Goal: Transaction & Acquisition: Obtain resource

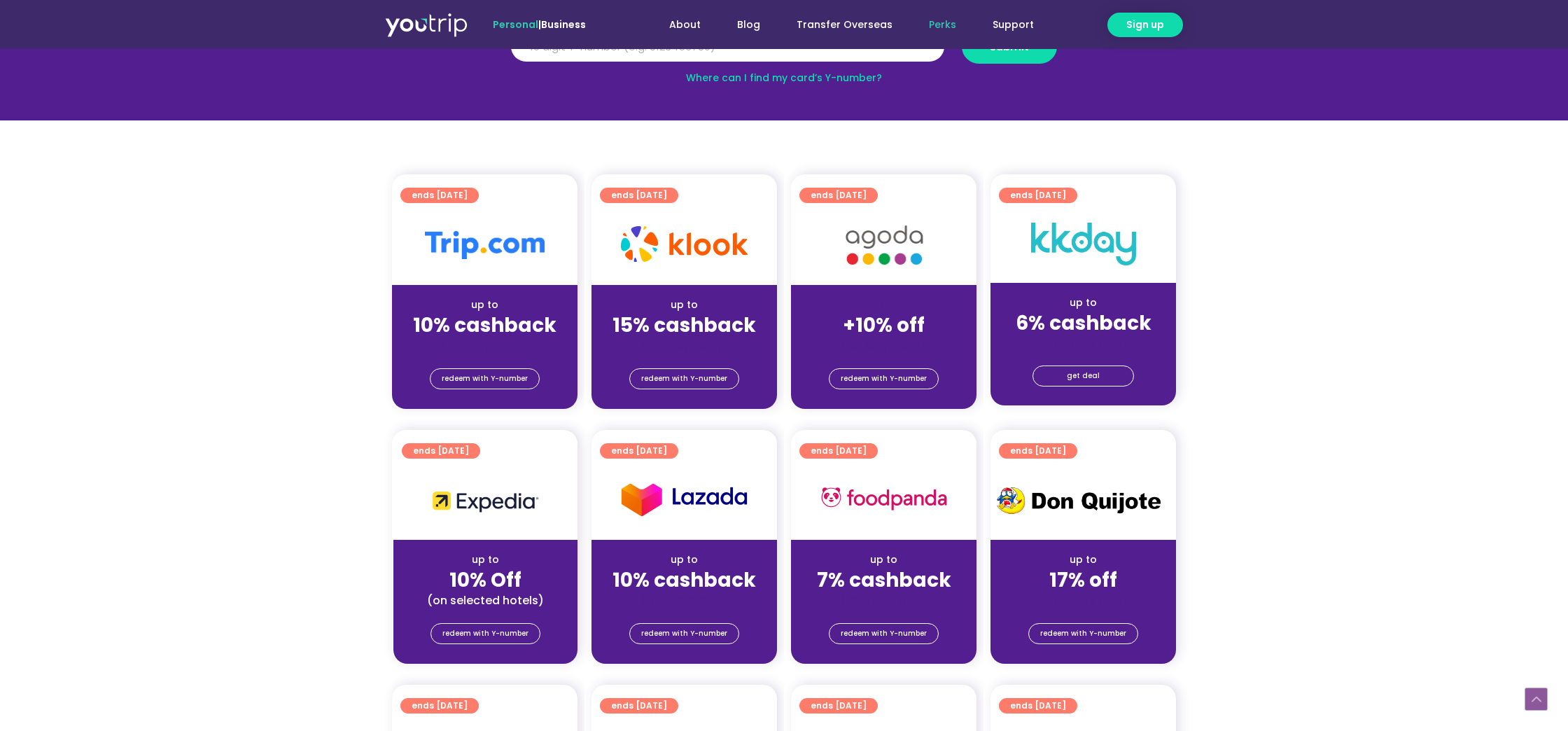
scroll to position [229, 0]
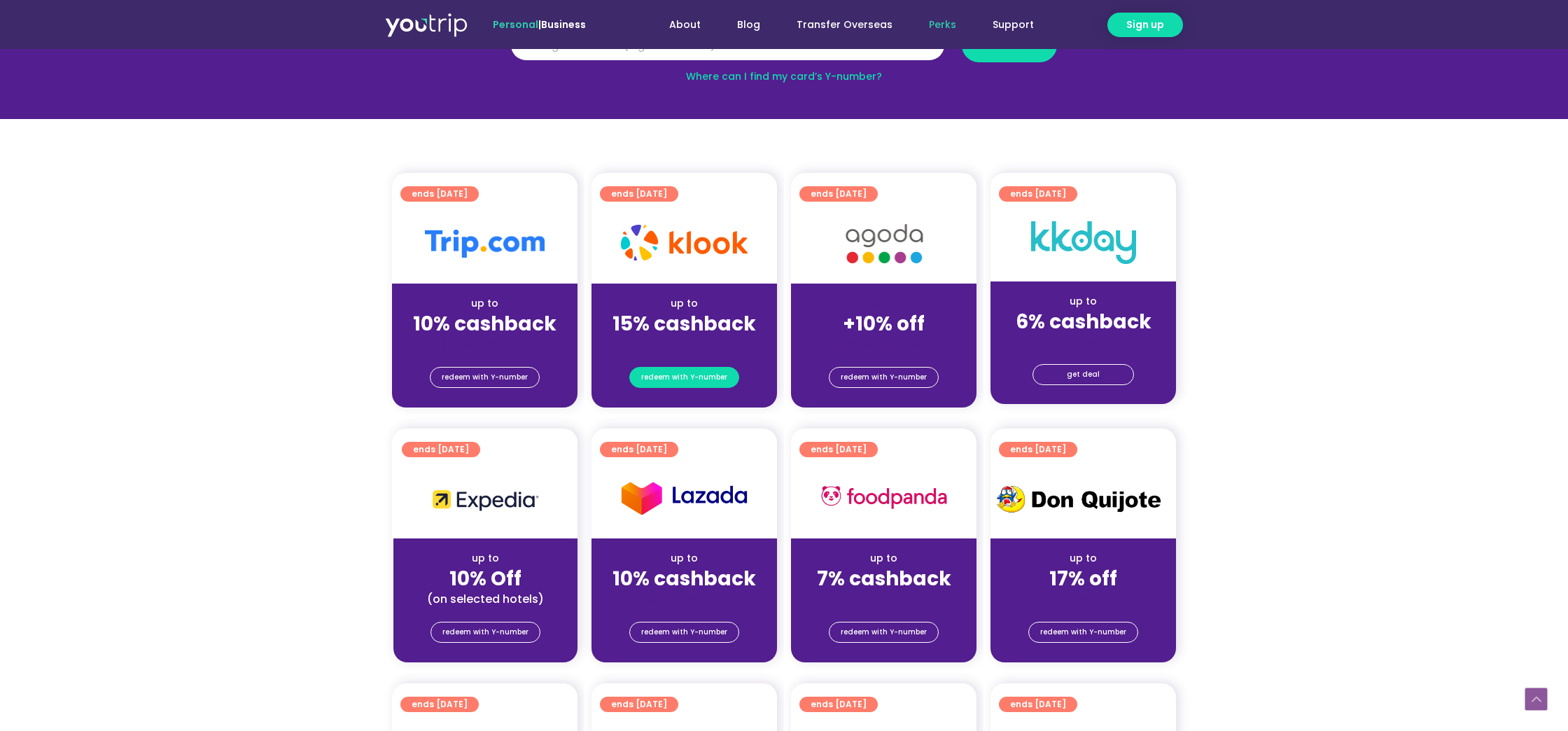
click at [681, 387] on span "redeem with Y-number" at bounding box center [684, 377] width 86 height 20
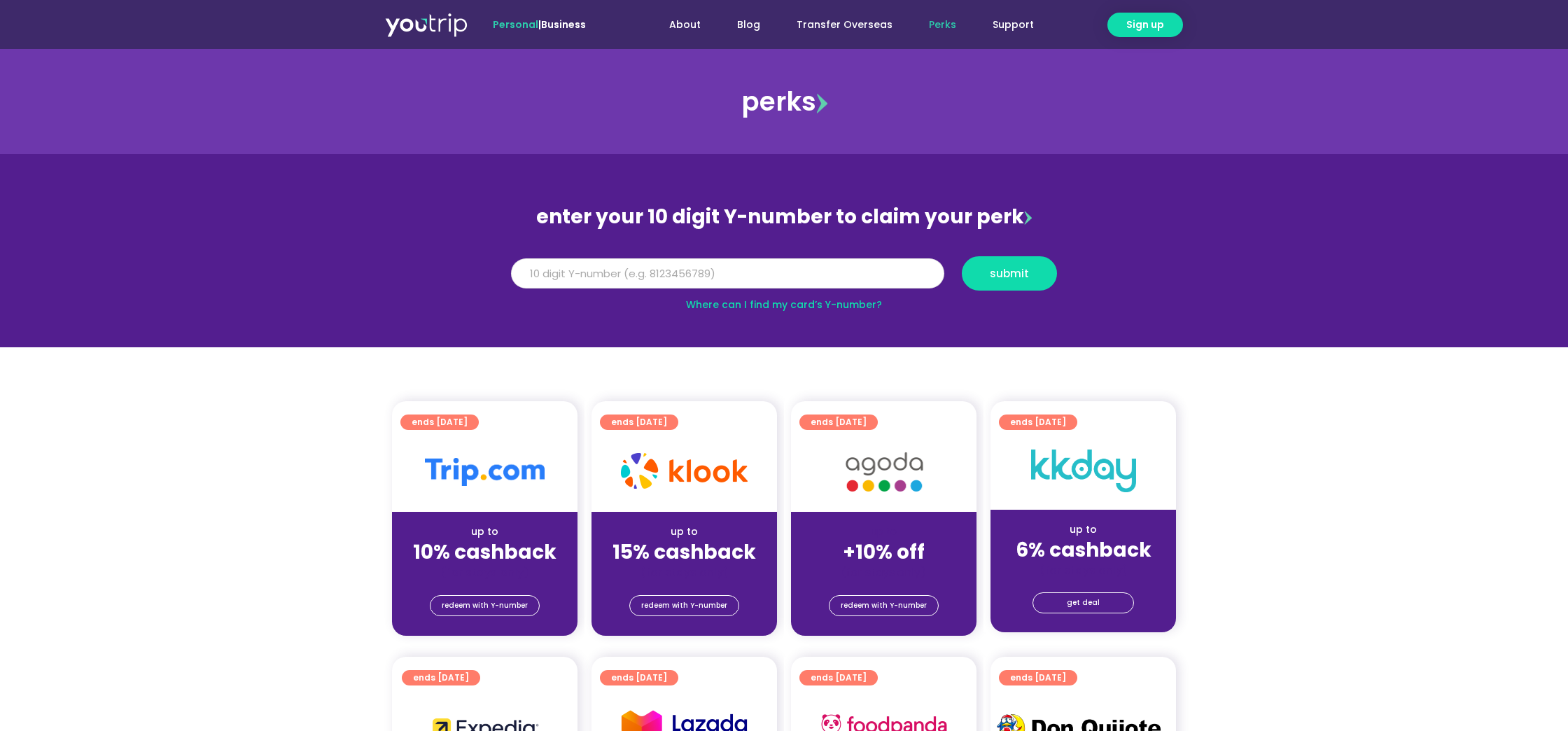
click at [725, 267] on input "Y Number" at bounding box center [727, 274] width 433 height 31
click at [707, 274] on input "Y Number" at bounding box center [727, 274] width 433 height 31
paste input "-8190015393"
click at [529, 276] on input "-8190015393" at bounding box center [727, 274] width 433 height 31
type input "8190015393"
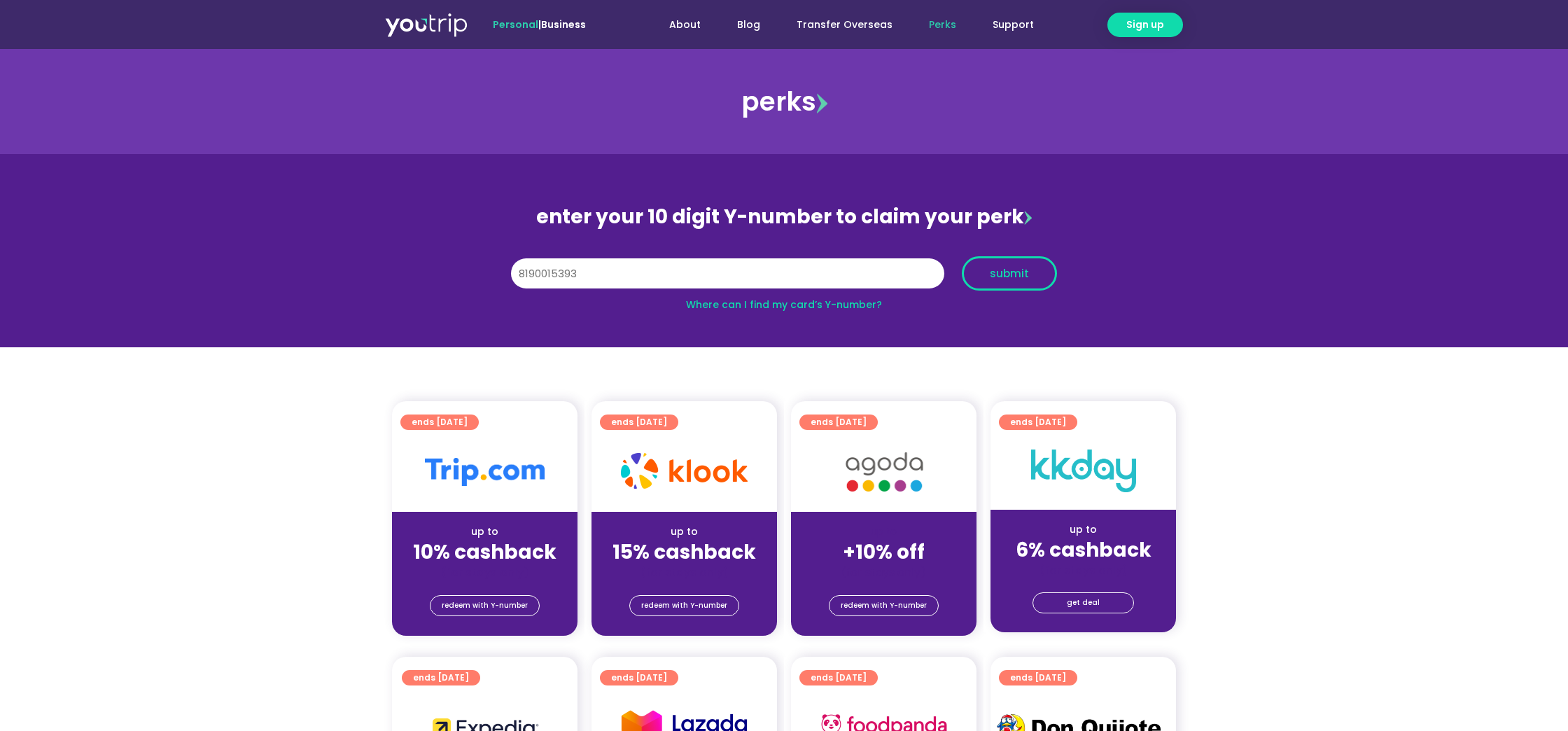
click at [1021, 262] on button "submit" at bounding box center [1009, 273] width 95 height 34
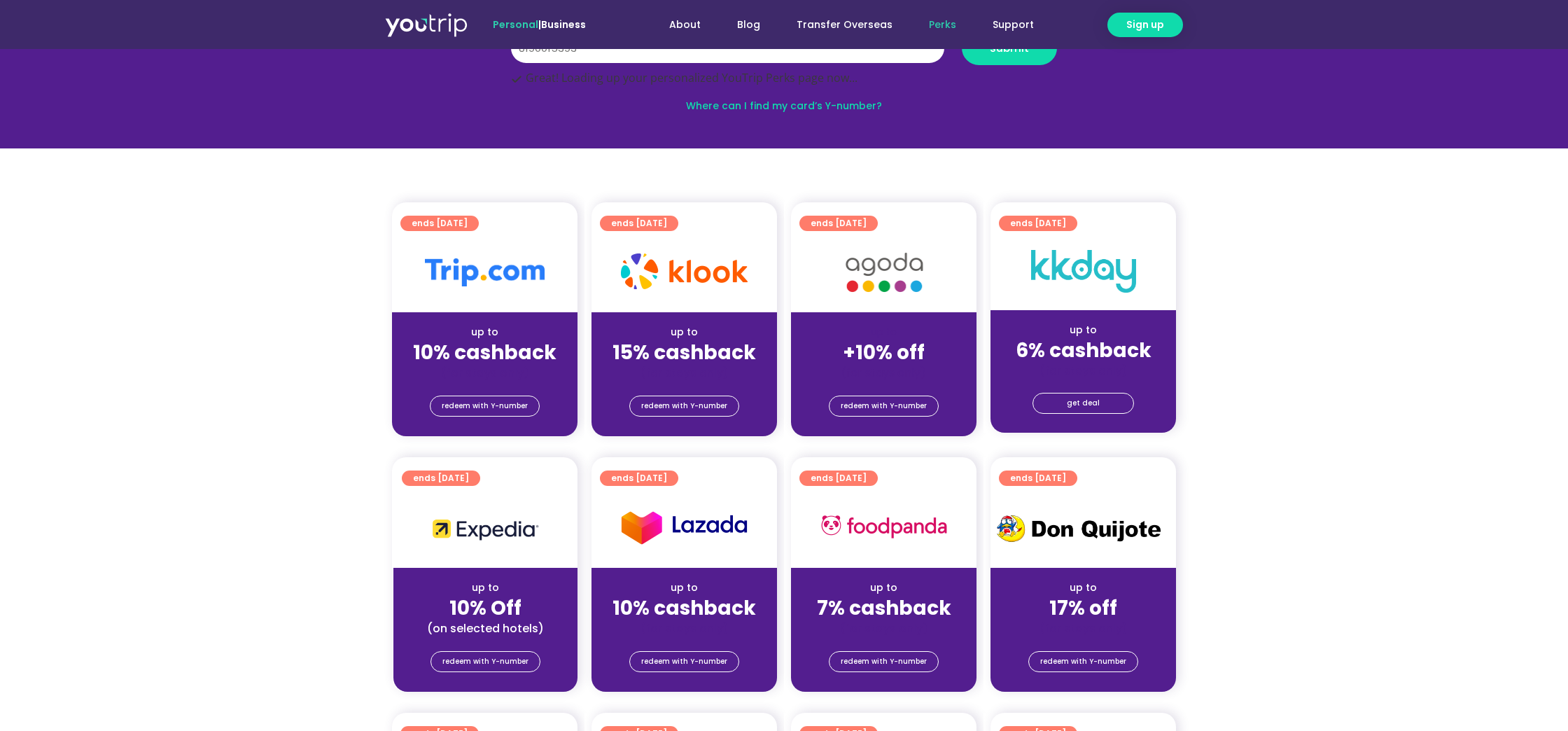
scroll to position [229, 0]
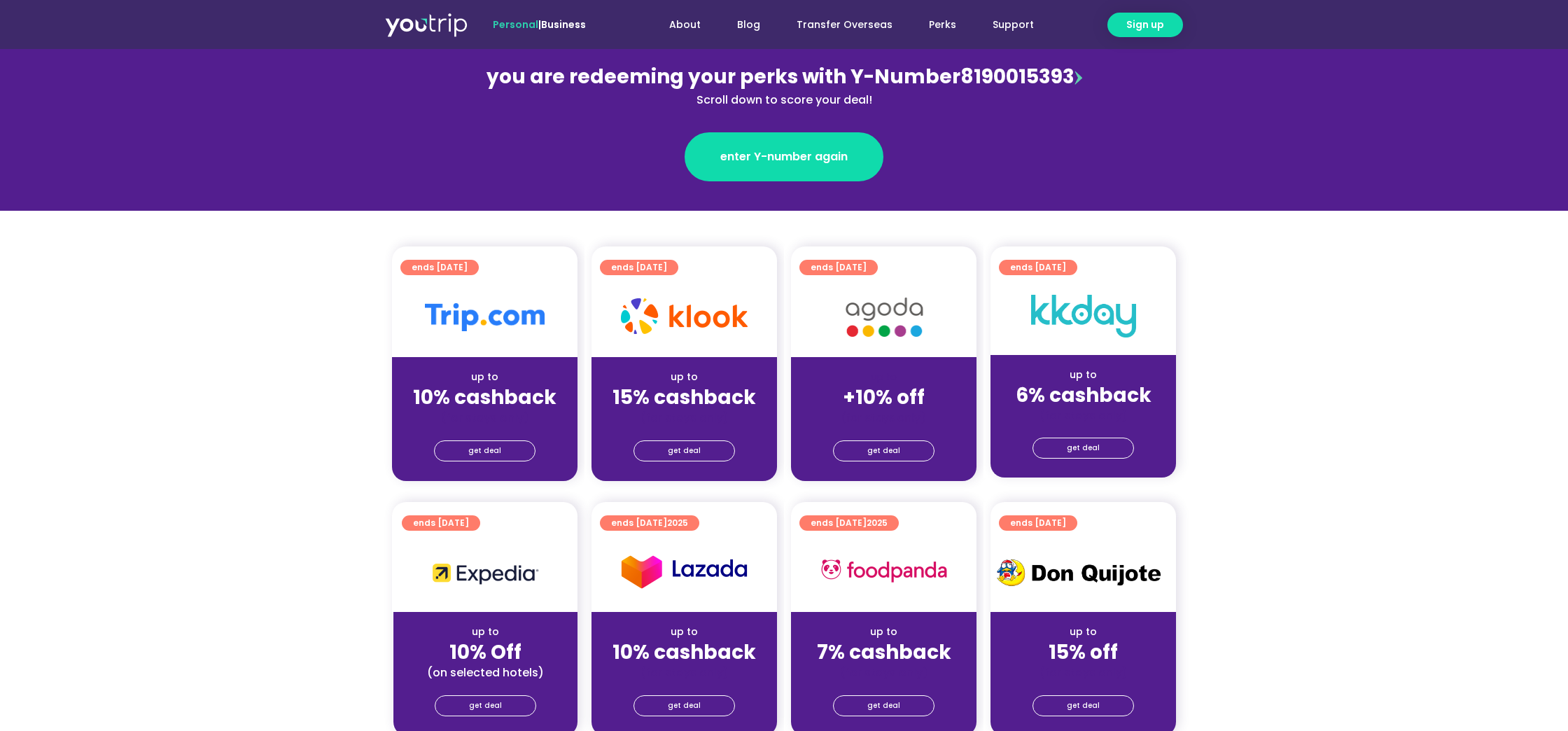
scroll to position [264, 0]
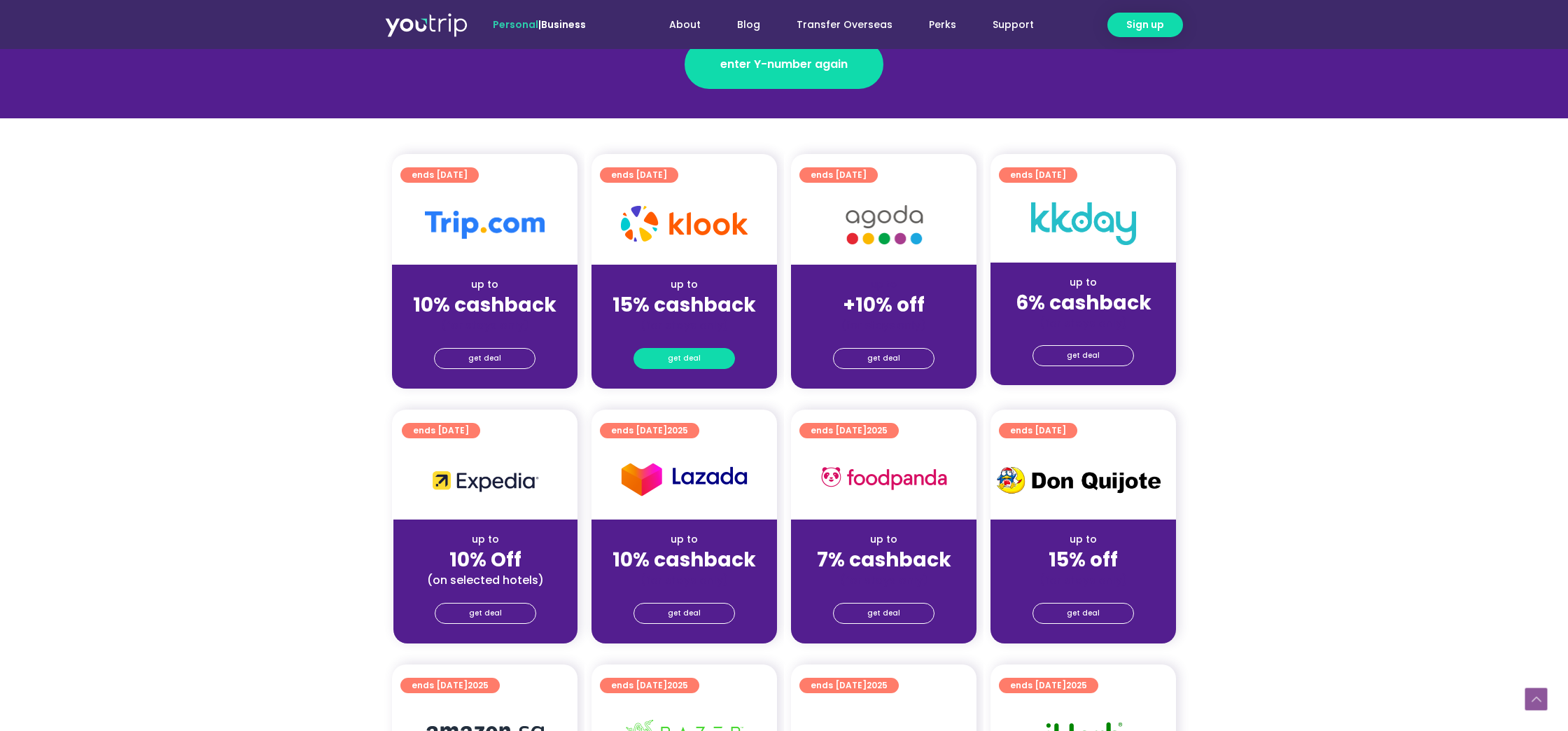
click at [681, 368] on span "get deal" at bounding box center [684, 358] width 33 height 20
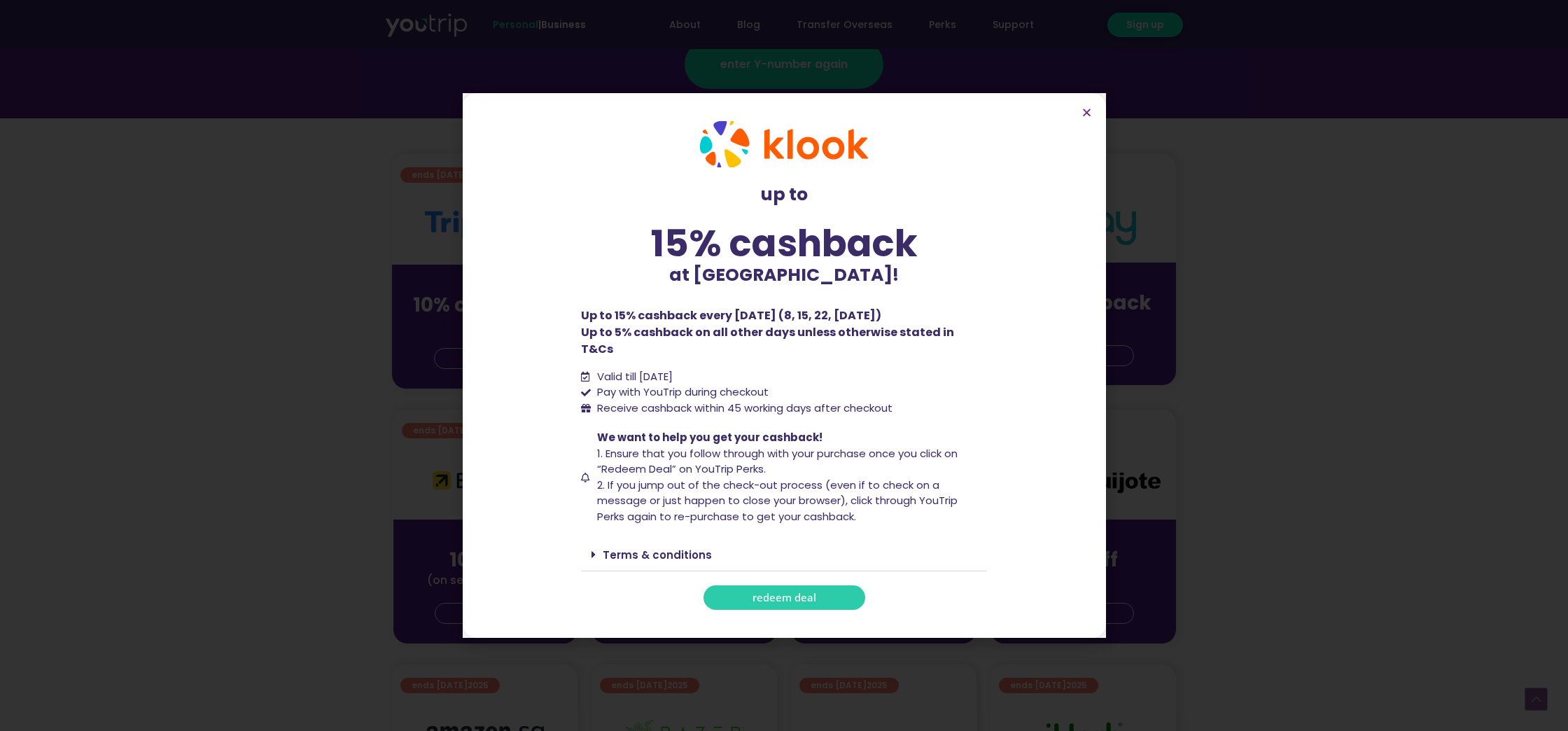
click at [753, 594] on span "redeem deal" at bounding box center [784, 597] width 63 height 10
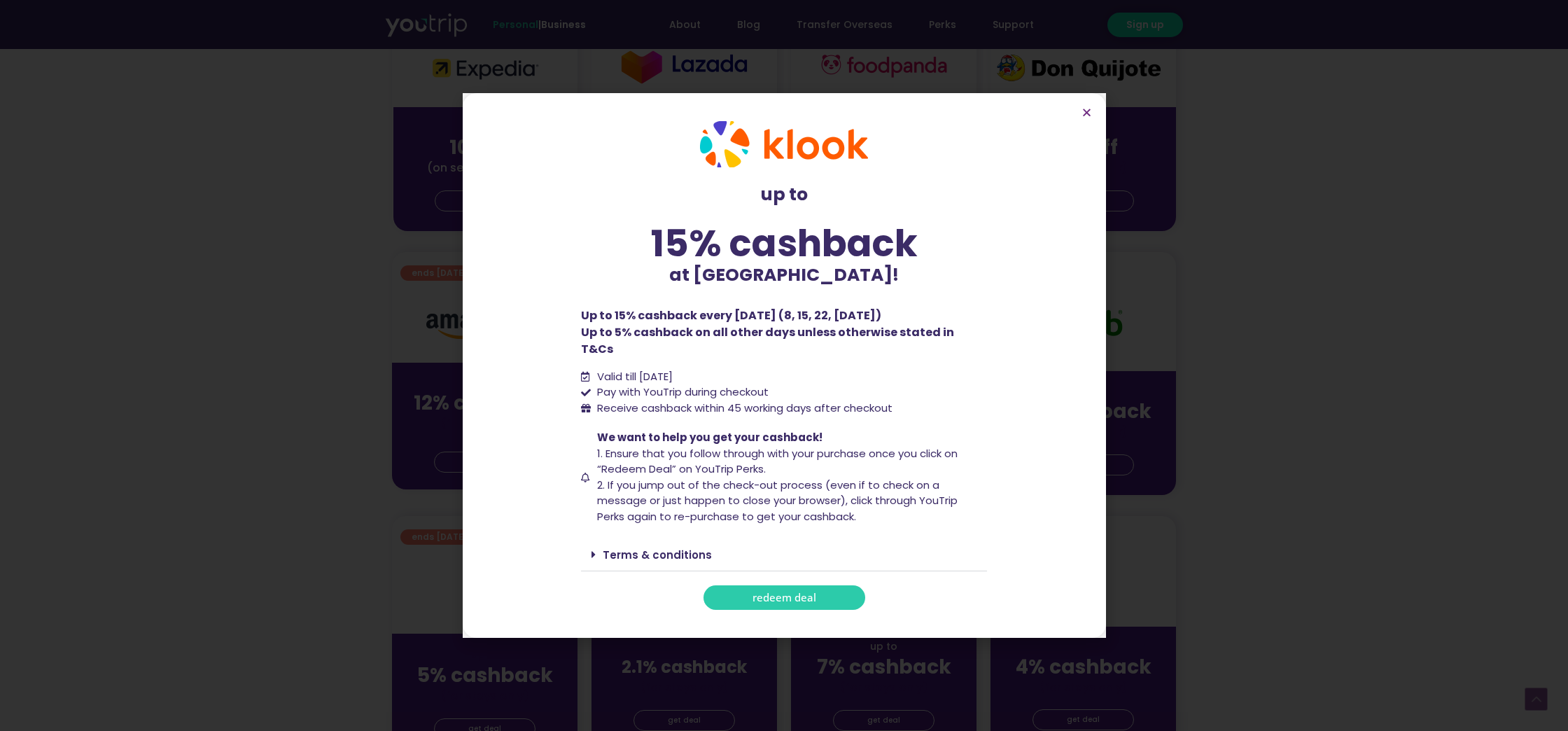
scroll to position [678, 0]
click at [1085, 117] on icon "Close" at bounding box center [1086, 112] width 10 height 10
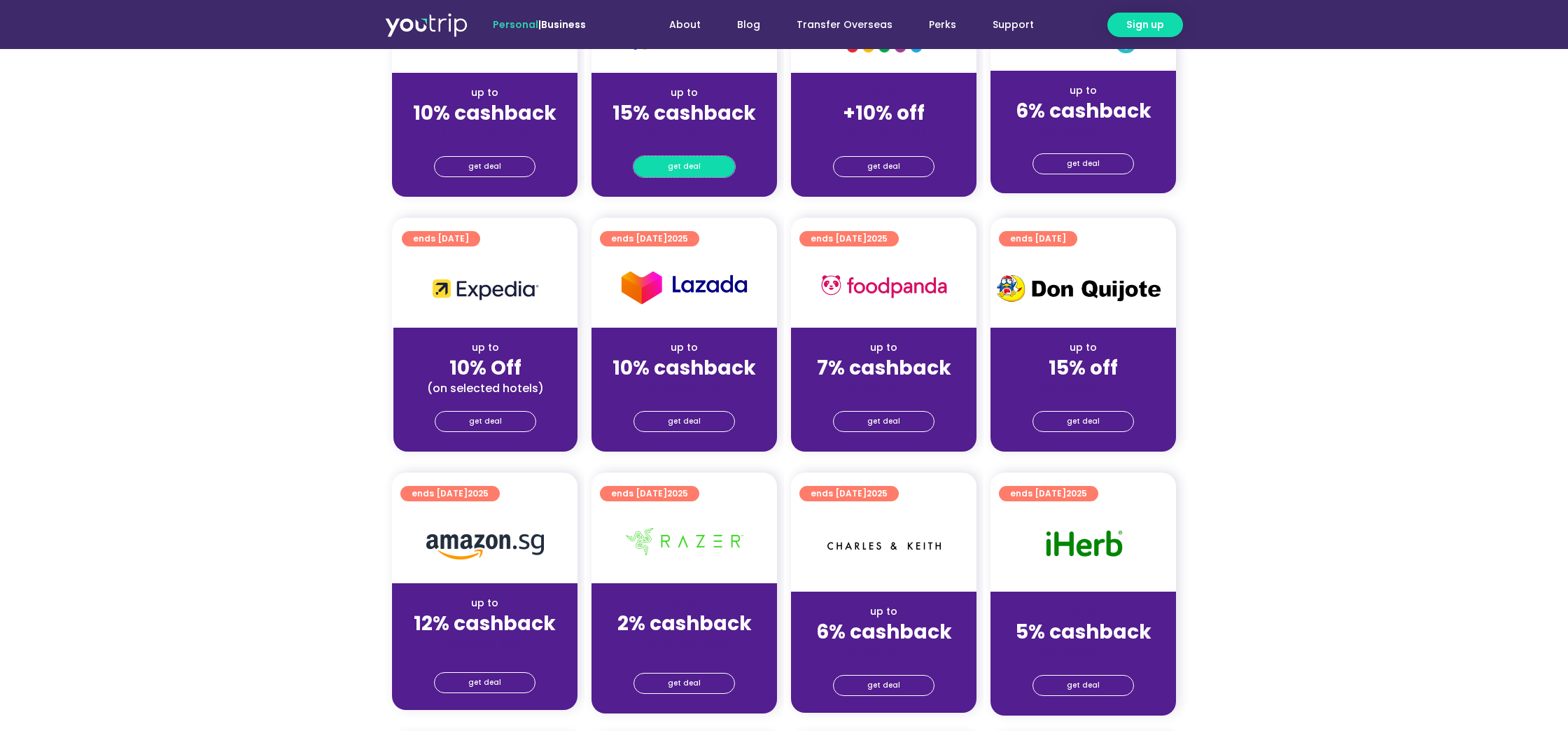
scroll to position [0, 0]
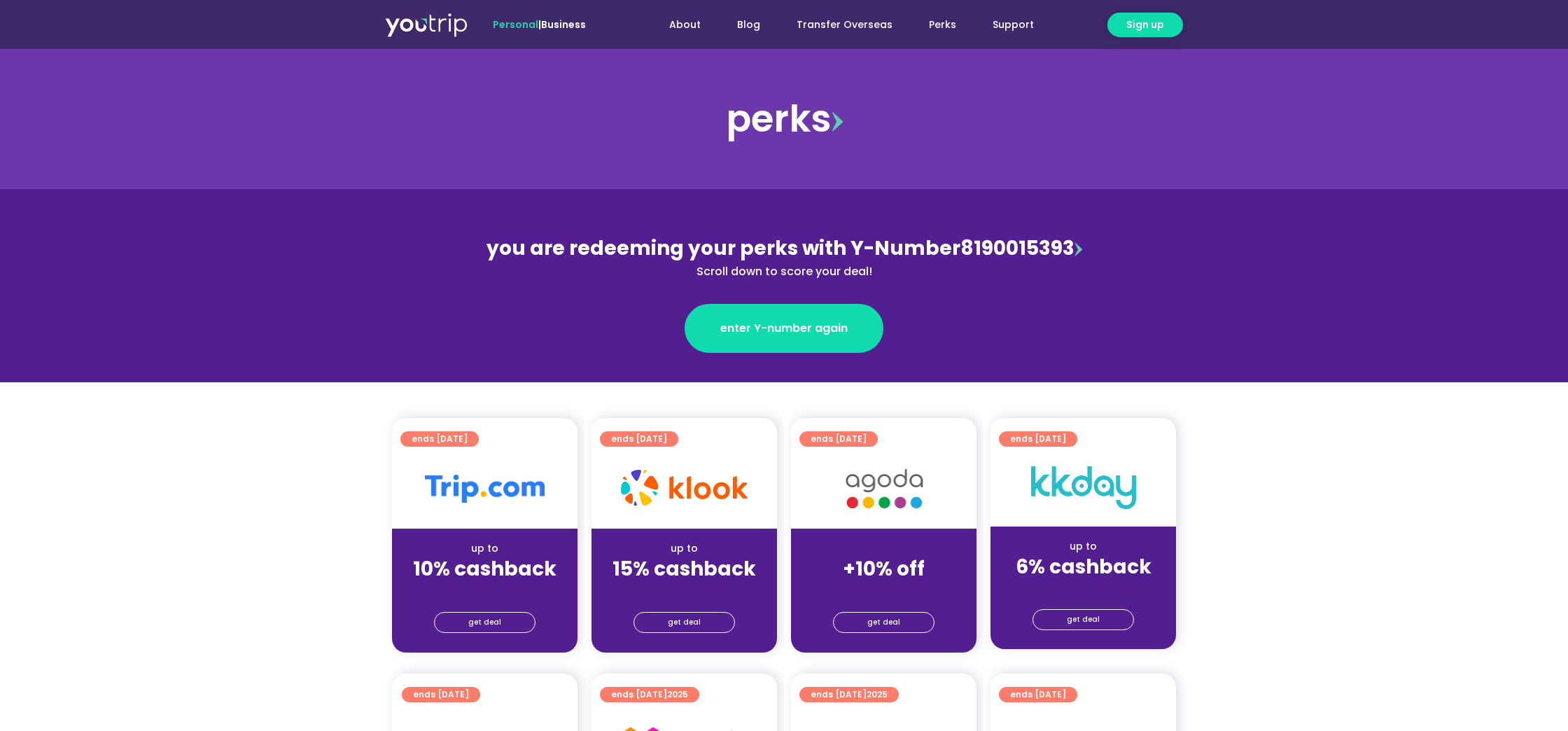
click at [513, 23] on span "Personal" at bounding box center [515, 24] width 45 height 14
click at [407, 37] on img at bounding box center [426, 24] width 83 height 25
